Goal: Transaction & Acquisition: Purchase product/service

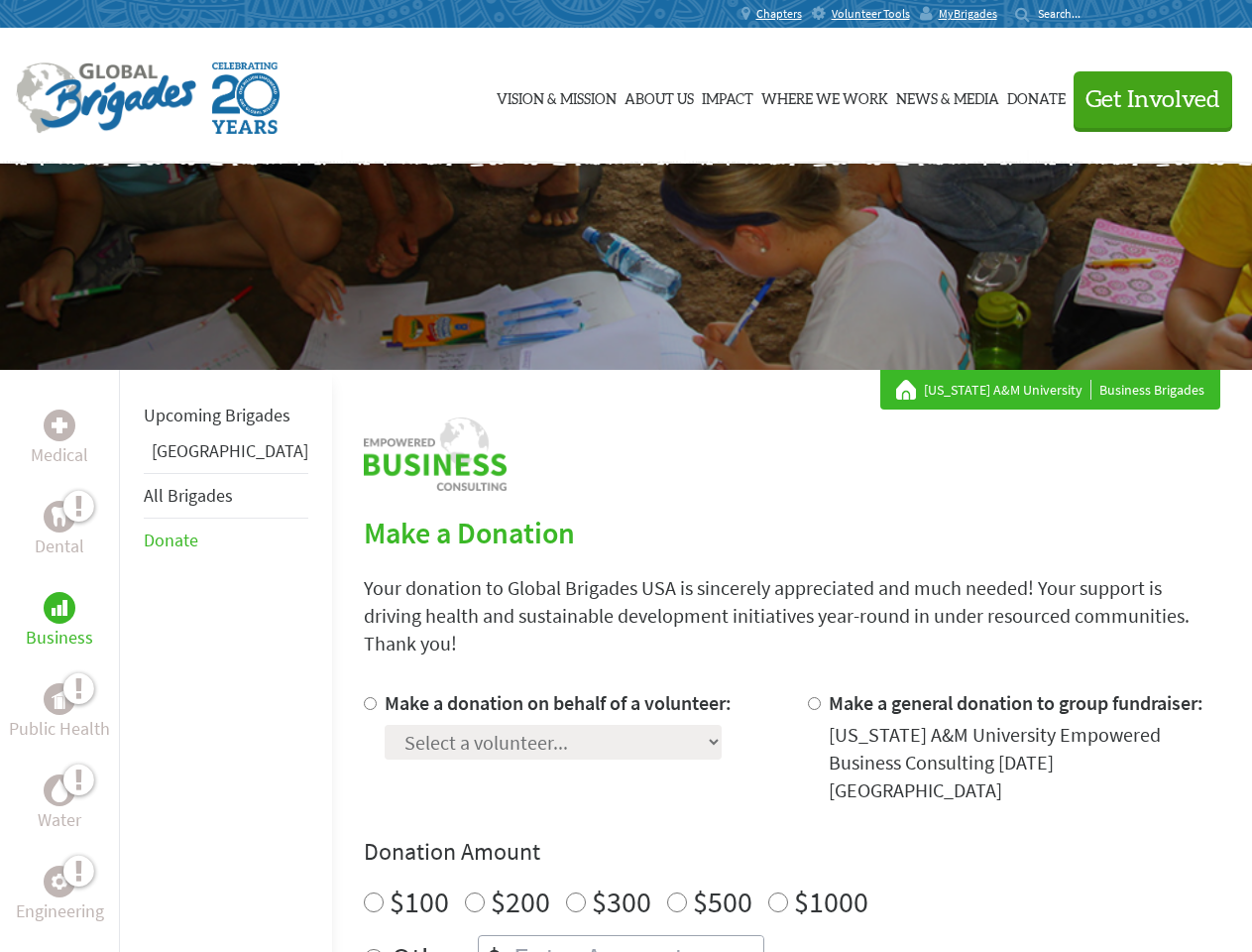
click at [1095, 14] on div "Search for:" at bounding box center [1055, 14] width 80 height 16
click at [1144, 99] on span "Get Involved" at bounding box center [1152, 101] width 135 height 24
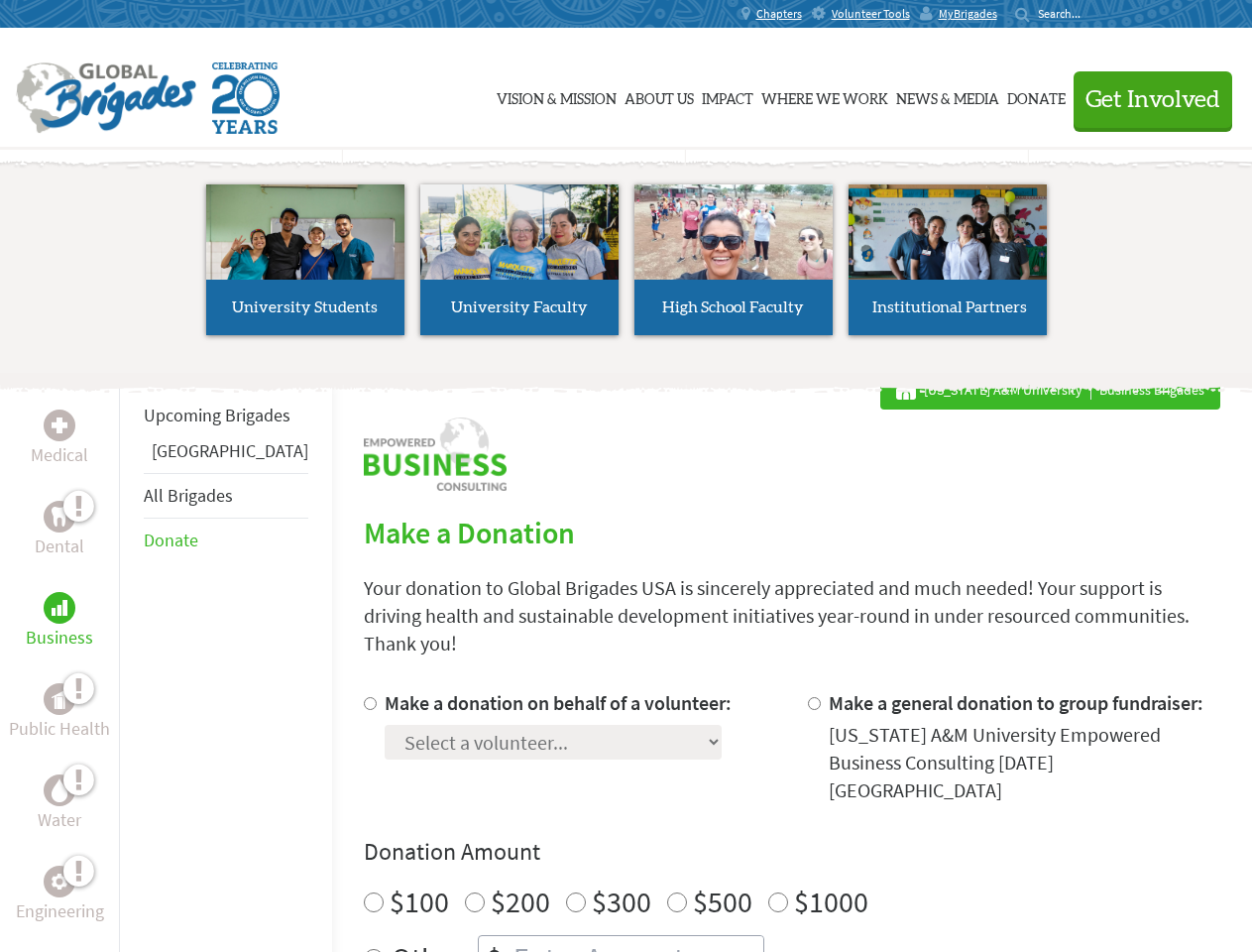
click at [626, 267] on li "High School Faculty" at bounding box center [733, 259] width 214 height 182
click at [131, 660] on div "Upcoming Brigades Greece All Brigades Donate" at bounding box center [225, 845] width 213 height 952
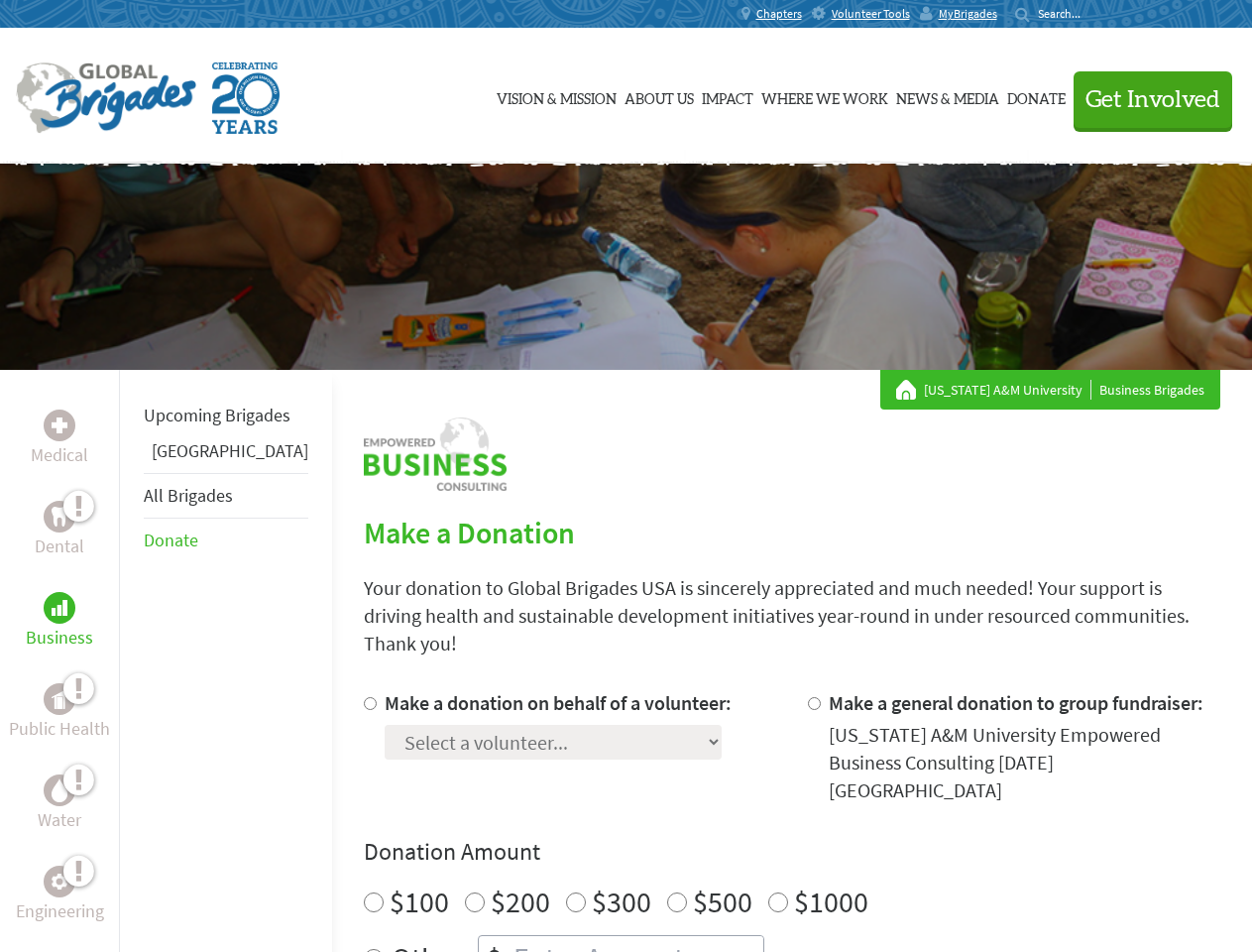
click at [758, 835] on h4 "Donation Amount" at bounding box center [791, 851] width 856 height 32
click at [364, 697] on input "Make a donation on behalf of a volunteer:" at bounding box center [370, 703] width 13 height 13
radio input "true"
click at [807, 697] on input "Make a general donation to group fundraiser:" at bounding box center [813, 703] width 13 height 13
radio input "true"
